Goal: Task Accomplishment & Management: Use online tool/utility

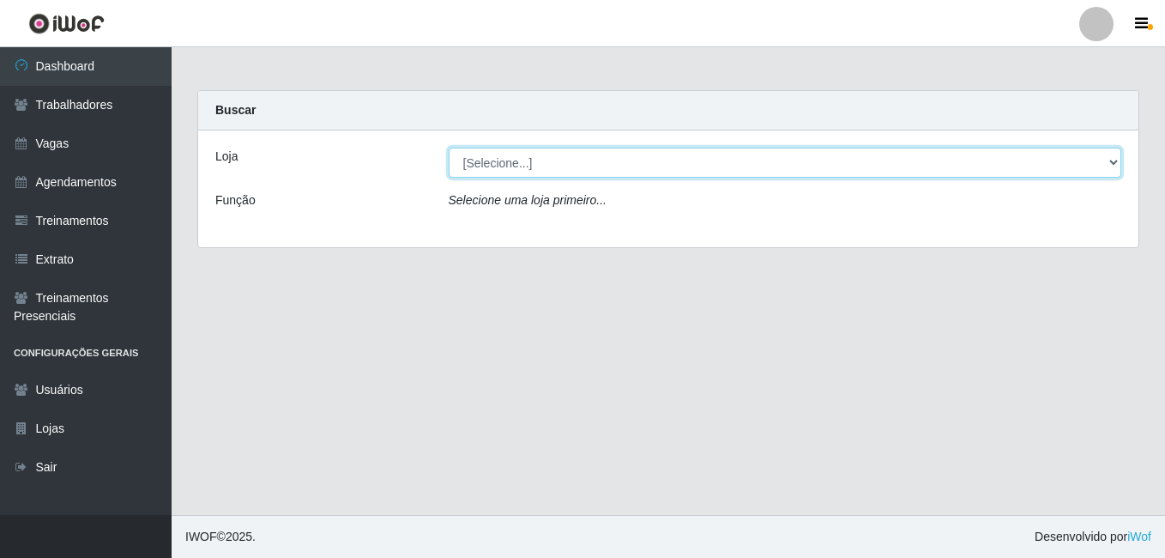
click at [476, 170] on select "[Selecione...] BL Importadora" at bounding box center [786, 163] width 674 height 30
select select "259"
click at [449, 148] on select "[Selecione...] BL Importadora" at bounding box center [786, 163] width 674 height 30
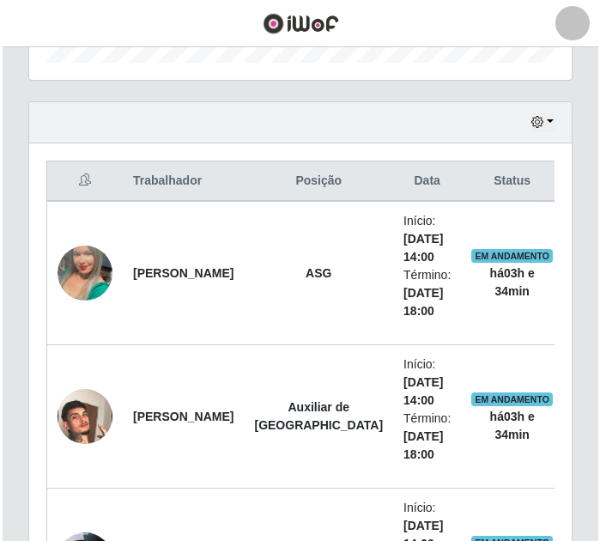
scroll to position [772, 0]
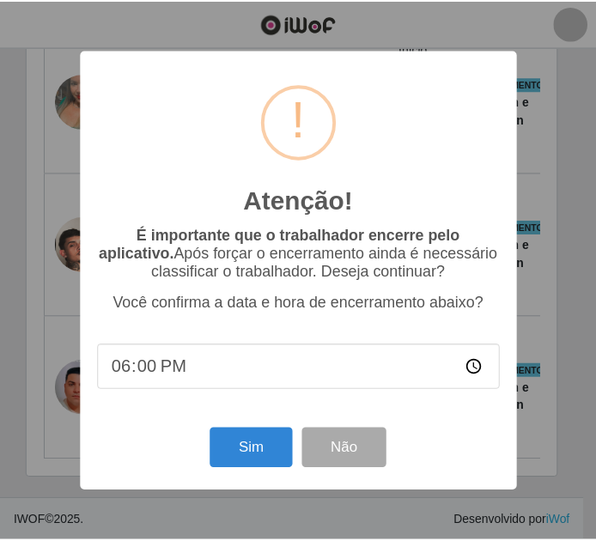
scroll to position [356, 534]
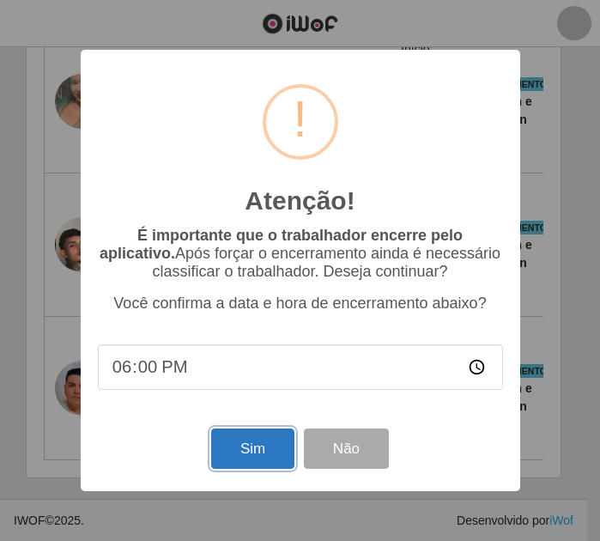
click at [251, 445] on button "Sim" at bounding box center [252, 448] width 83 height 40
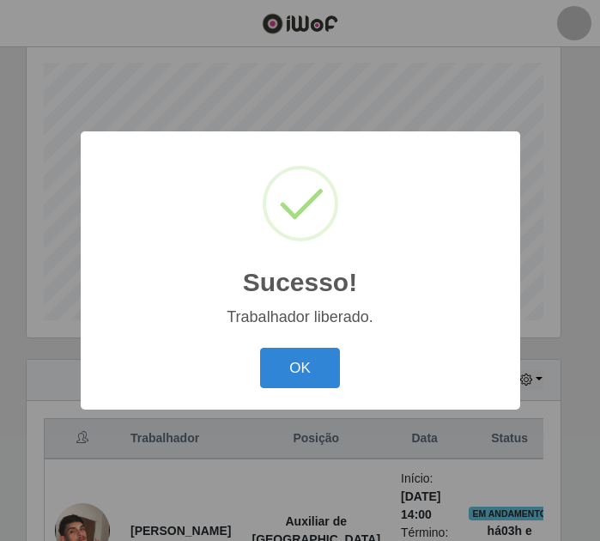
click at [308, 345] on div "OK Cancel" at bounding box center [300, 367] width 405 height 49
click at [312, 361] on button "OK" at bounding box center [300, 368] width 80 height 40
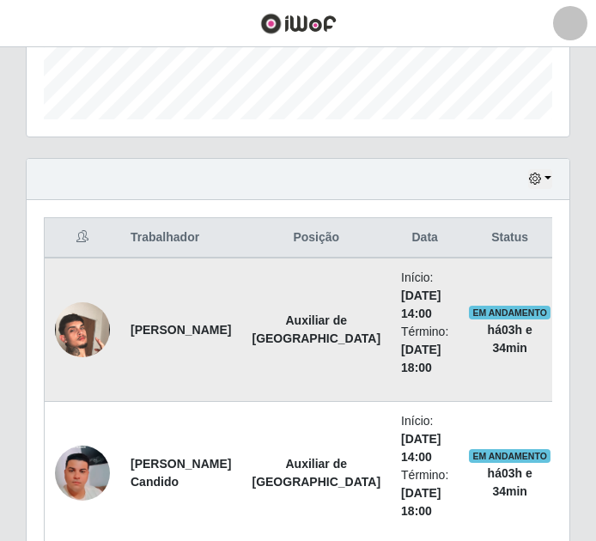
scroll to position [643, 0]
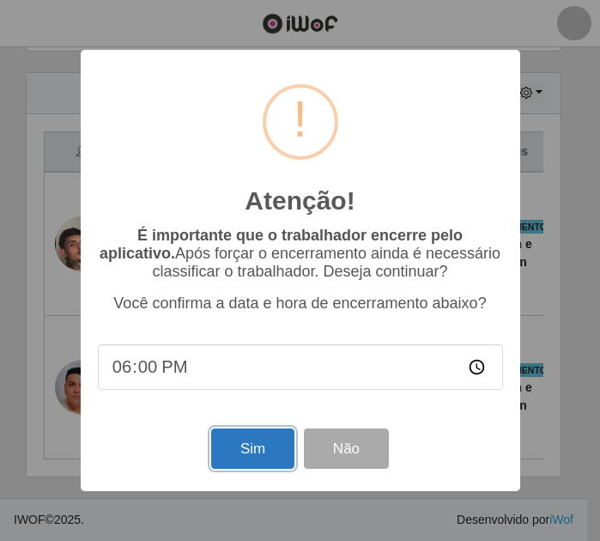
click at [254, 450] on button "Sim" at bounding box center [252, 448] width 83 height 40
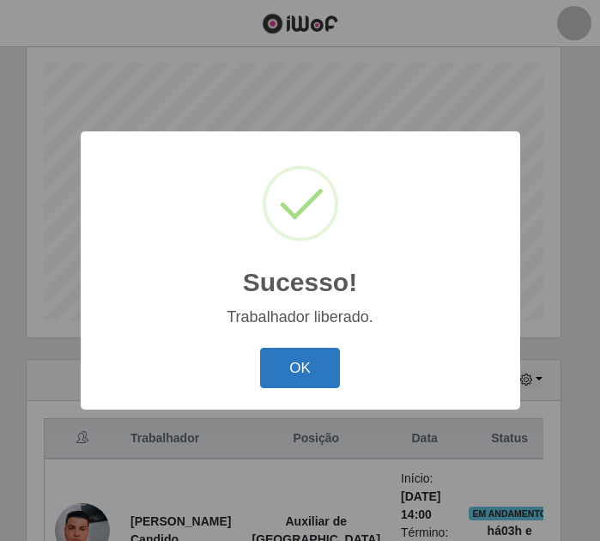
click at [313, 372] on button "OK" at bounding box center [300, 368] width 80 height 40
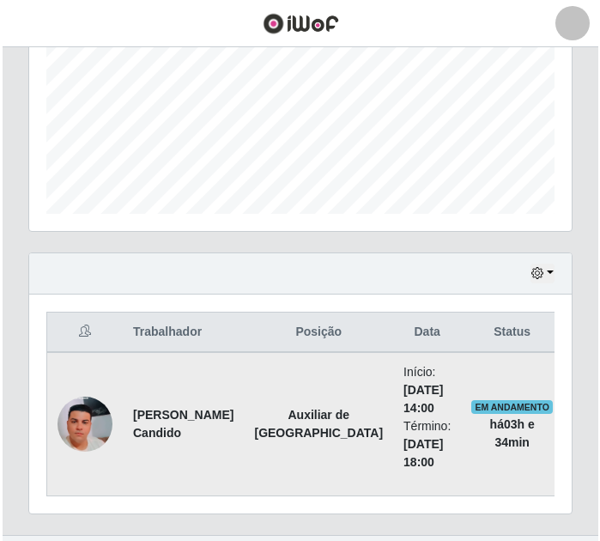
scroll to position [499, 0]
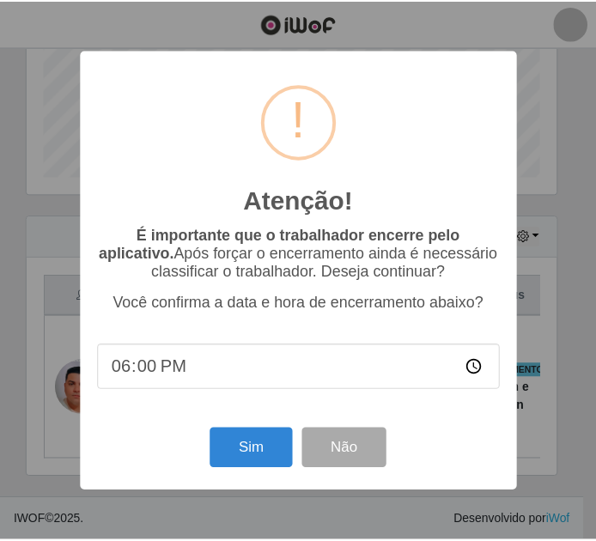
scroll to position [356, 534]
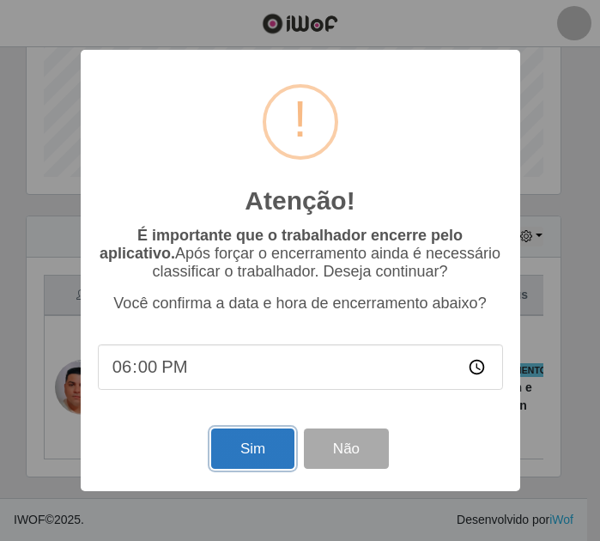
click at [271, 457] on button "Sim" at bounding box center [252, 448] width 83 height 40
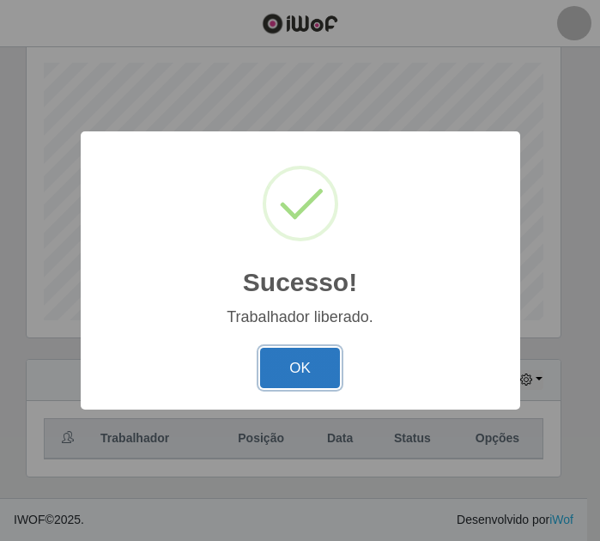
click at [314, 371] on button "OK" at bounding box center [300, 368] width 80 height 40
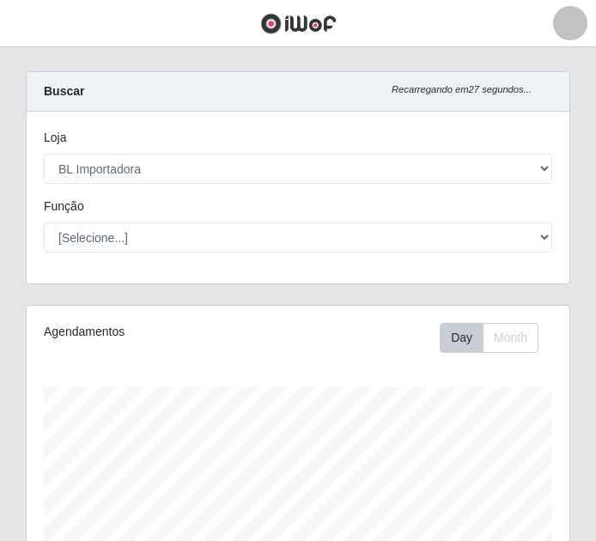
scroll to position [356, 542]
